Goal: Information Seeking & Learning: Check status

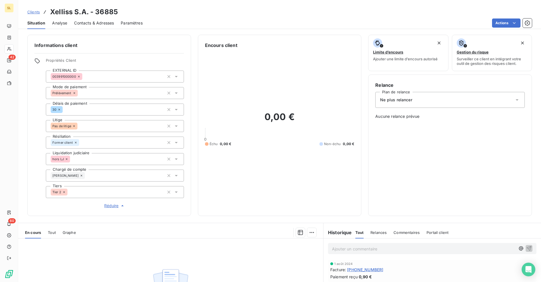
click at [127, 9] on div "Clients Xelliss S.A. - 36885" at bounding box center [279, 12] width 523 height 10
click at [35, 13] on span "Clients" at bounding box center [33, 12] width 13 height 5
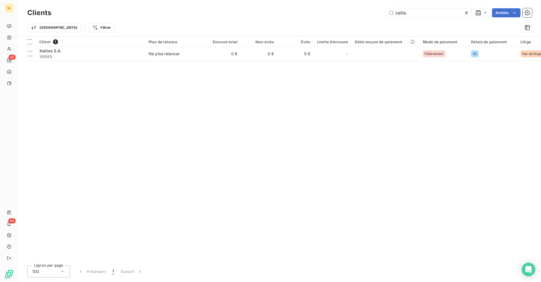
drag, startPoint x: 417, startPoint y: 14, endPoint x: 367, endPoint y: 10, distance: 50.0
click at [369, 11] on div "xellis Actions" at bounding box center [295, 12] width 474 height 9
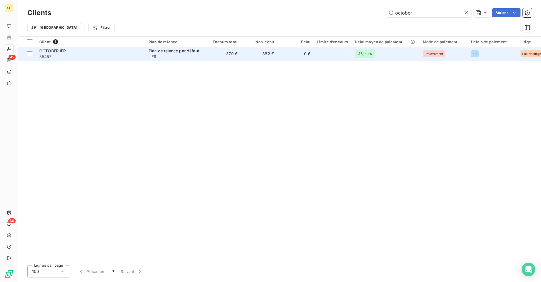
type input "october"
click at [293, 48] on td "0 €" at bounding box center [295, 54] width 36 height 14
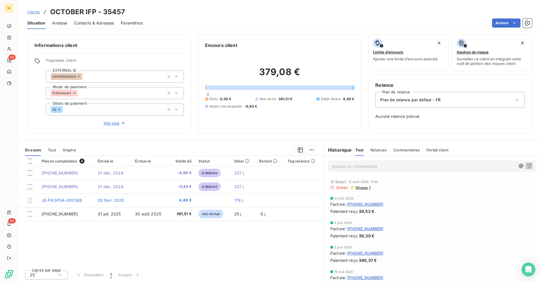
click at [174, 20] on div "Actions" at bounding box center [340, 23] width 382 height 9
click at [358, 188] on span "Niveau 1" at bounding box center [362, 187] width 15 height 5
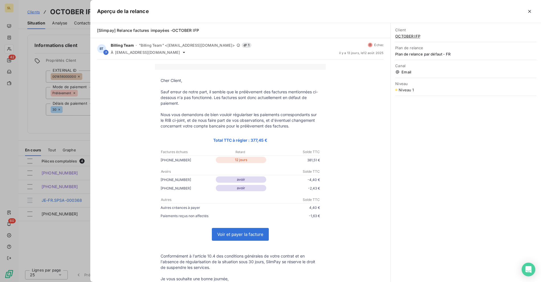
click at [180, 75] on td "Cher Client, Sauf erreur de notre part, il semble que le prélèvement des factur…" at bounding box center [240, 193] width 171 height 246
click at [100, 29] on span "[Slimpay] Relance factures impayées -OCTOBER IFP" at bounding box center [148, 30] width 102 height 5
drag, startPoint x: 93, startPoint y: 30, endPoint x: 274, endPoint y: 29, distance: 180.8
click at [274, 29] on div "[Slimpay] Relance factures impayées -OCTOBER IFP" at bounding box center [240, 30] width 300 height 15
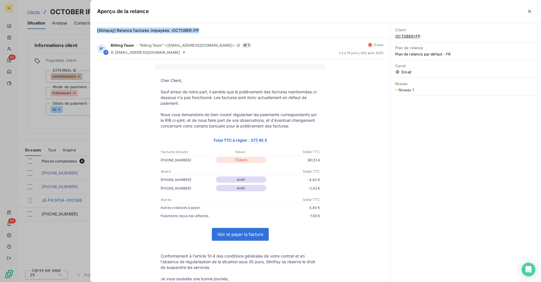
copy span "[Slimpay] Relance factures impayées -OCTOBER IFP"
click at [531, 15] on button "button" at bounding box center [529, 11] width 9 height 9
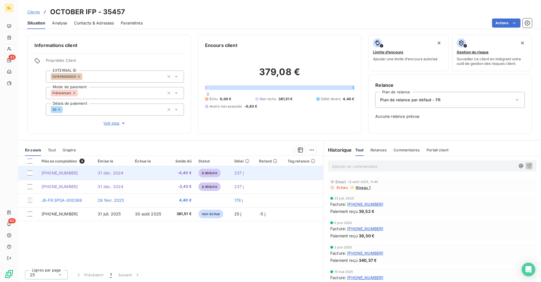
click at [63, 174] on span "[PHONE_NUMBER]" at bounding box center [60, 173] width 36 height 5
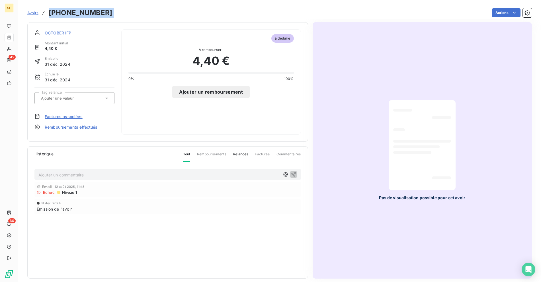
drag, startPoint x: 49, startPoint y: 13, endPoint x: 115, endPoint y: 13, distance: 66.0
click at [115, 13] on div "Avoirs [PHONE_NUMBER] Actions" at bounding box center [279, 13] width 504 height 12
copy main "[PHONE_NUMBER] Actions"
click at [98, 14] on h3 "[PHONE_NUMBER]" at bounding box center [80, 13] width 63 height 10
click at [102, 12] on div "Avoirs [PHONE_NUMBER] Actions" at bounding box center [279, 13] width 504 height 12
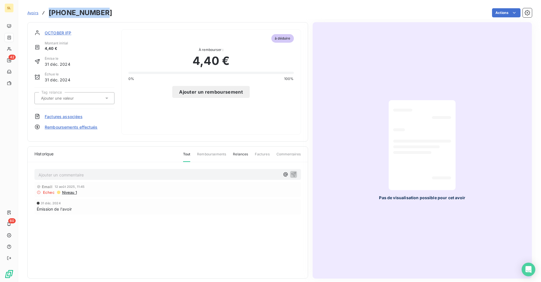
drag, startPoint x: 99, startPoint y: 13, endPoint x: 50, endPoint y: 13, distance: 48.7
click at [50, 13] on div "Avoirs [PHONE_NUMBER] Actions" at bounding box center [279, 13] width 504 height 12
copy h3 "[PHONE_NUMBER]"
click at [30, 16] on div "Avoirs [PHONE_NUMBER]" at bounding box center [69, 13] width 85 height 10
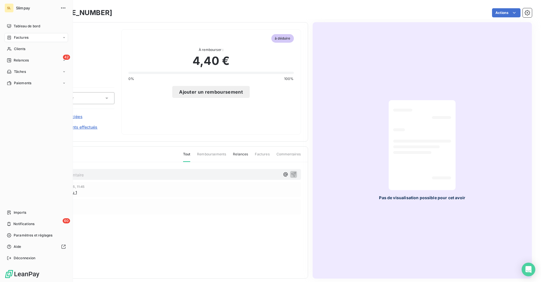
drag, startPoint x: 143, startPoint y: 15, endPoint x: 67, endPoint y: 13, distance: 76.3
click at [143, 15] on div "Actions" at bounding box center [325, 12] width 413 height 9
click at [15, 49] on span "Clients" at bounding box center [19, 48] width 11 height 5
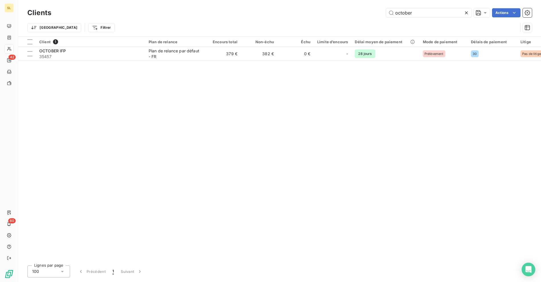
drag, startPoint x: 432, startPoint y: 15, endPoint x: 364, endPoint y: 11, distance: 67.3
click at [364, 11] on div "october Actions" at bounding box center [295, 12] width 474 height 9
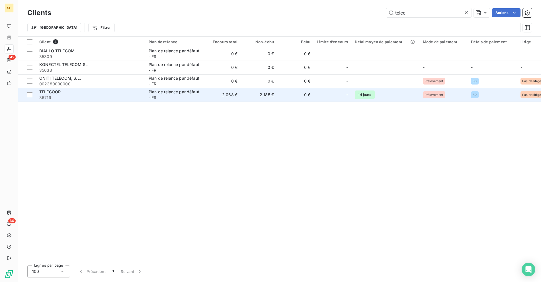
type input "telec"
click at [72, 94] on div "TELECOOP" at bounding box center [90, 92] width 102 height 6
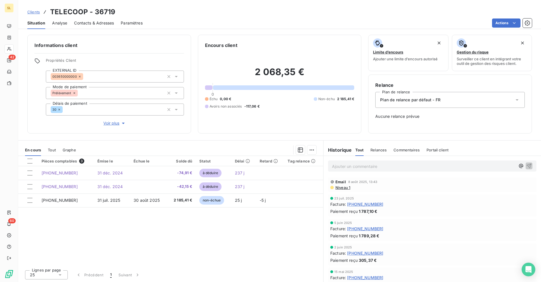
click at [203, 23] on div "Actions" at bounding box center [340, 23] width 382 height 9
click at [207, 21] on div "Actions" at bounding box center [340, 23] width 382 height 9
click at [161, 21] on div "Actions" at bounding box center [340, 23] width 382 height 9
click at [38, 14] on link "Clients" at bounding box center [33, 12] width 13 height 6
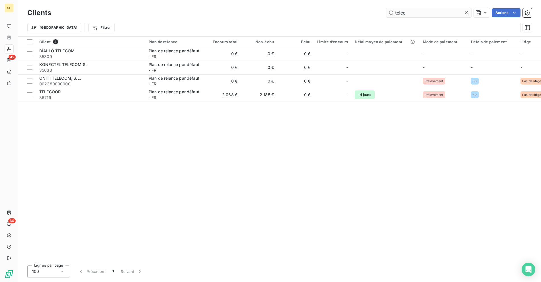
click at [424, 11] on input "telec" at bounding box center [428, 12] width 85 height 9
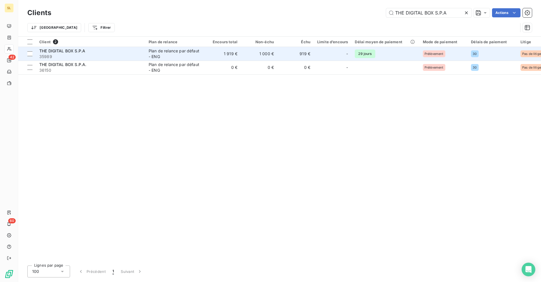
type input "THE DIGITAL BOX S.P.A"
click at [170, 50] on div "Plan de relance par défaut - ENG" at bounding box center [175, 53] width 52 height 11
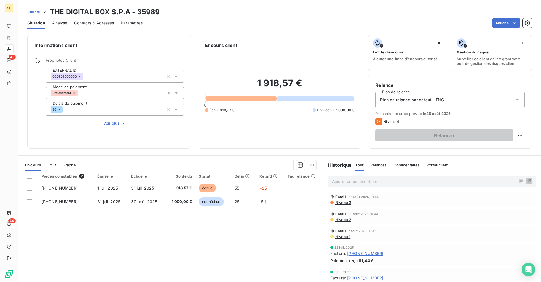
click at [206, 239] on div "Pièces comptables 2 Émise le Échue le Solde dû Statut Délai Retard Tag relance …" at bounding box center [170, 226] width 305 height 110
